Goal: Task Accomplishment & Management: Complete application form

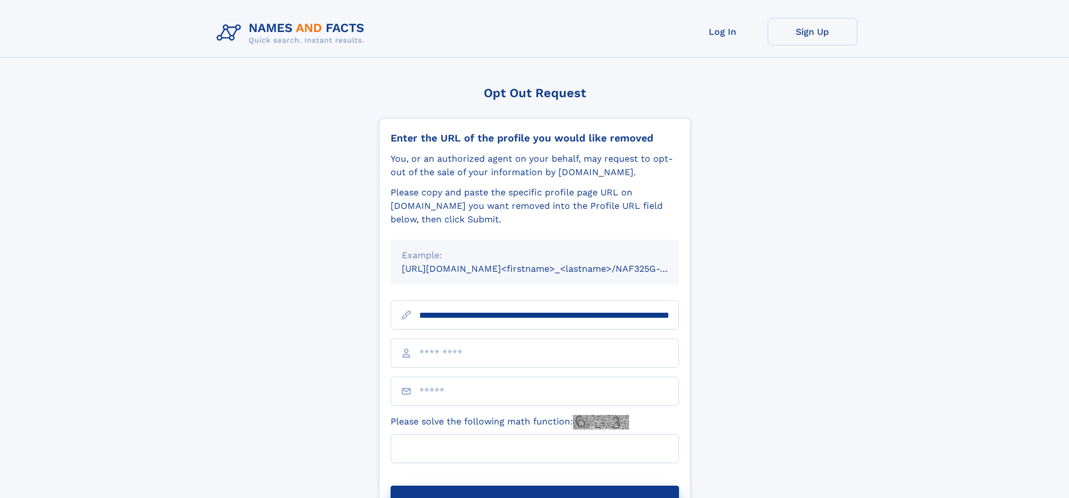
scroll to position [0, 119]
type input "**********"
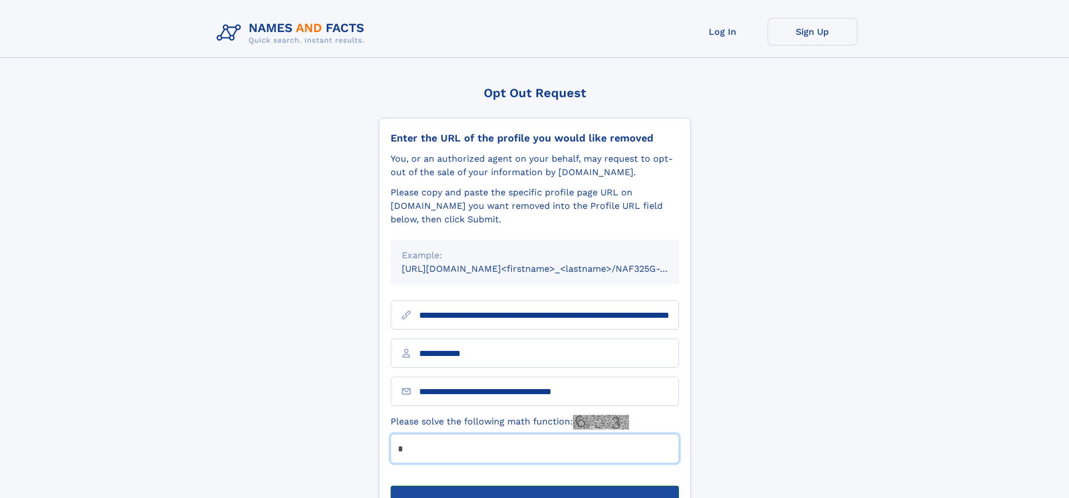
type input "*"
click at [534, 485] on button "Submit Opt Out Request" at bounding box center [534, 503] width 288 height 36
